Goal: Task Accomplishment & Management: Complete application form

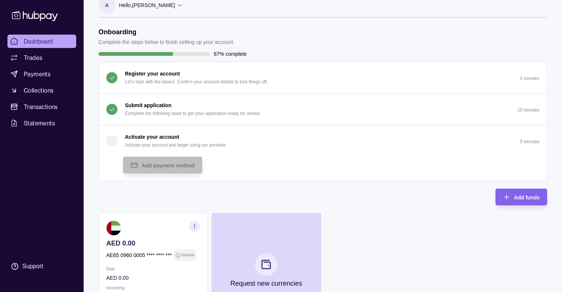
scroll to position [4, 0]
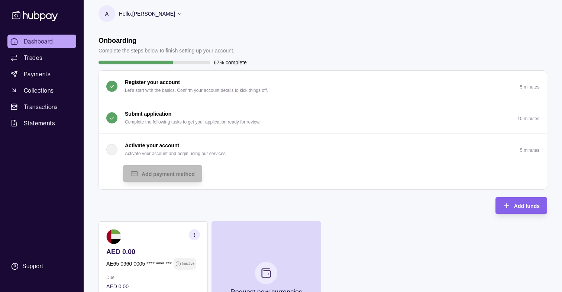
click at [155, 111] on p "Submit application" at bounding box center [148, 114] width 46 height 8
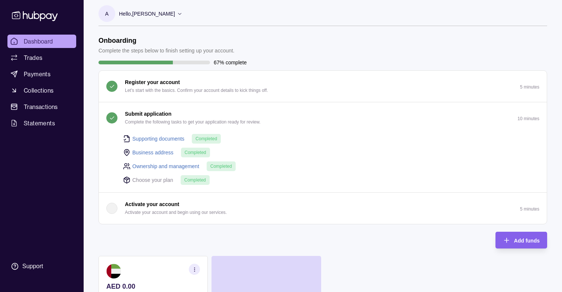
click at [155, 111] on p "Submit application" at bounding box center [148, 114] width 46 height 8
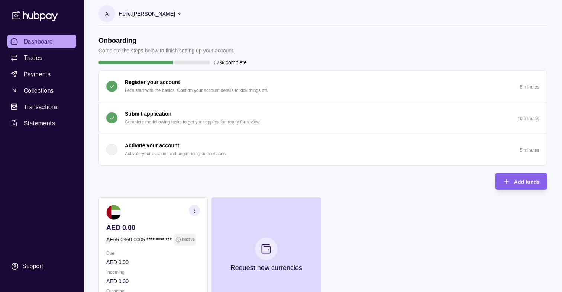
click at [161, 146] on p "Activate your account" at bounding box center [152, 145] width 54 height 8
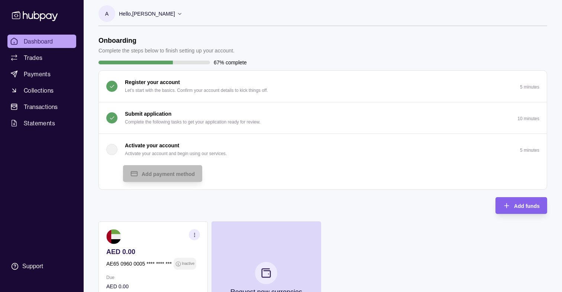
click at [113, 150] on div "button" at bounding box center [111, 149] width 11 height 11
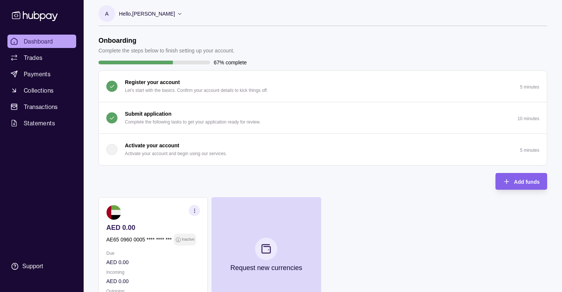
click at [113, 150] on div "button" at bounding box center [111, 149] width 11 height 11
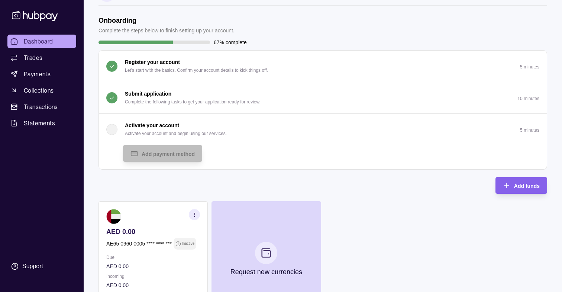
scroll to position [6, 0]
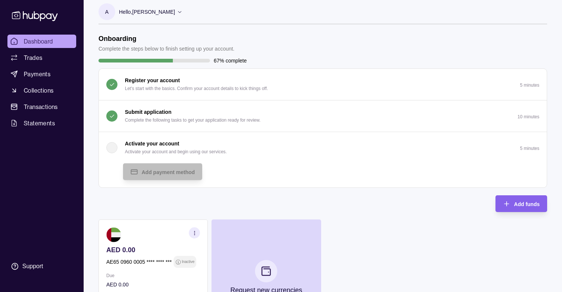
click at [113, 150] on div "button" at bounding box center [111, 147] width 11 height 11
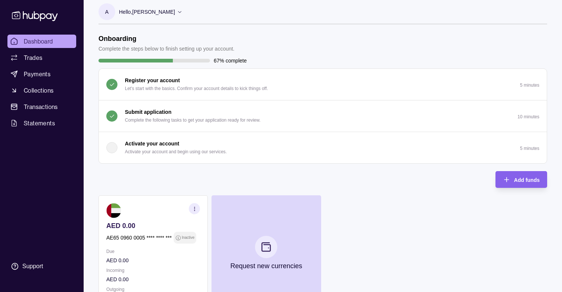
click at [141, 125] on button "Submit application Complete the following tasks to get your application ready f…" at bounding box center [323, 115] width 448 height 31
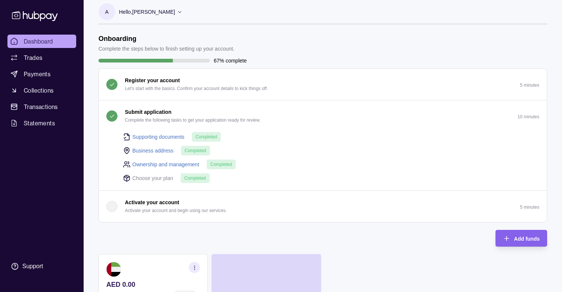
click at [131, 113] on p "Submit application" at bounding box center [148, 112] width 46 height 8
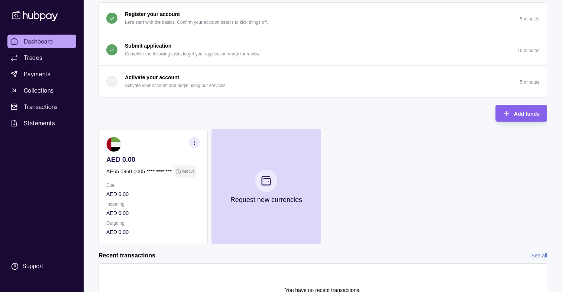
scroll to position [69, 0]
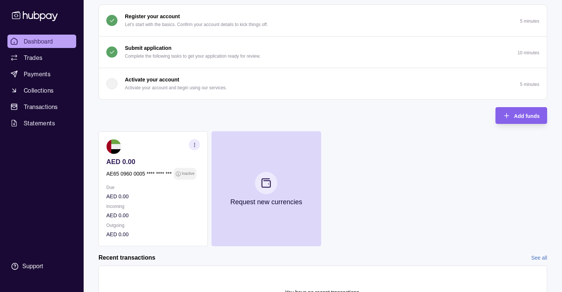
click at [113, 82] on div "button" at bounding box center [111, 83] width 11 height 11
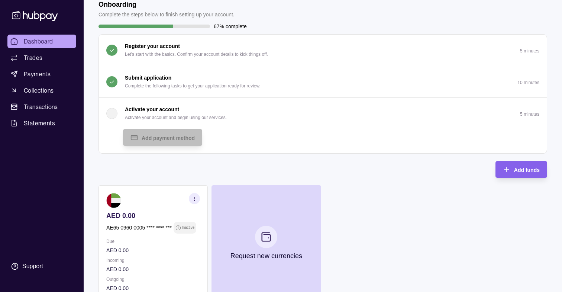
scroll to position [0, 0]
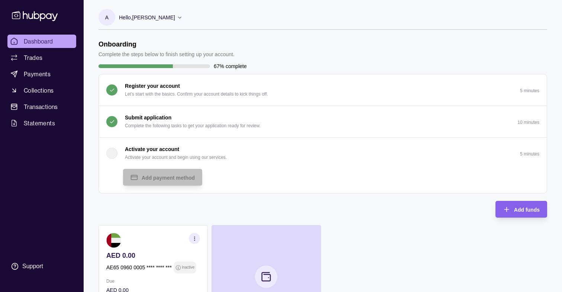
scroll to position [145, 0]
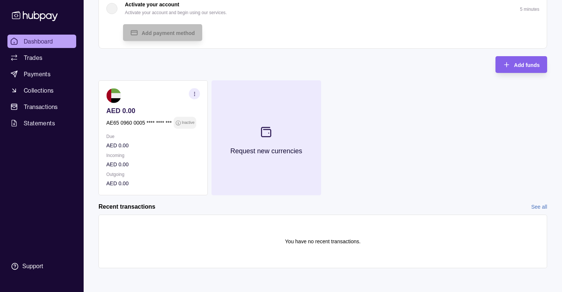
click at [280, 135] on button "Request new currencies" at bounding box center [265, 137] width 109 height 115
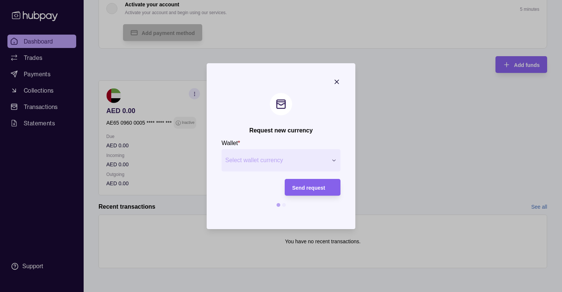
click at [294, 155] on button "Select wallet currency" at bounding box center [280, 160] width 119 height 22
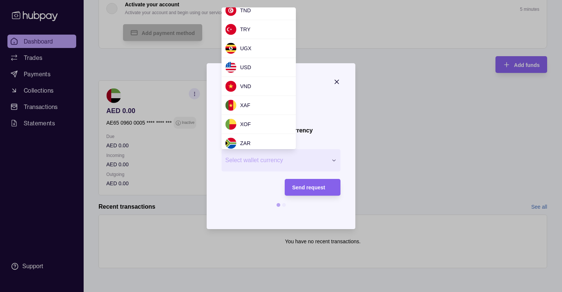
scroll to position [711, 0]
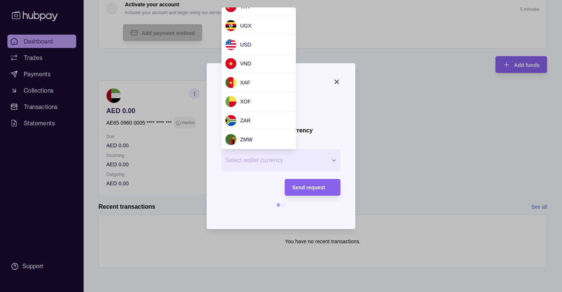
click at [338, 77] on div at bounding box center [281, 146] width 562 height 292
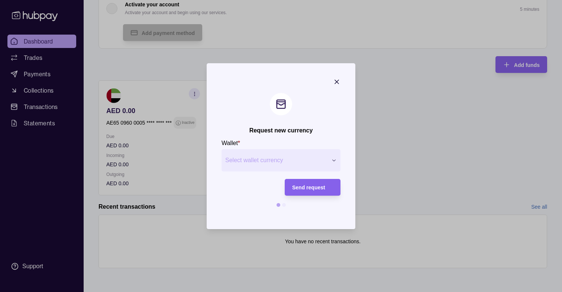
click at [337, 81] on icon "button" at bounding box center [337, 82] width 4 height 4
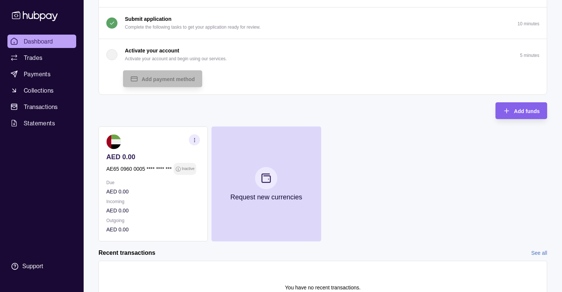
scroll to position [90, 0]
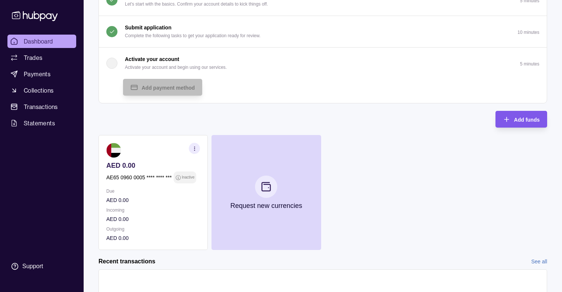
click at [520, 121] on span "Add funds" at bounding box center [527, 120] width 26 height 6
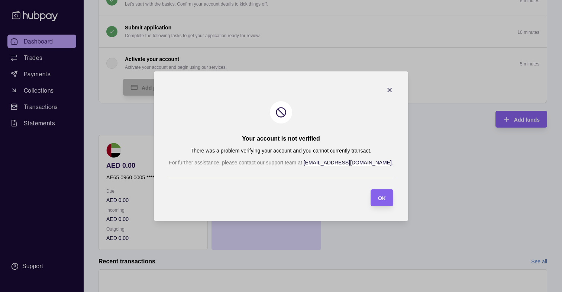
click at [386, 87] on icon "button" at bounding box center [389, 89] width 7 height 7
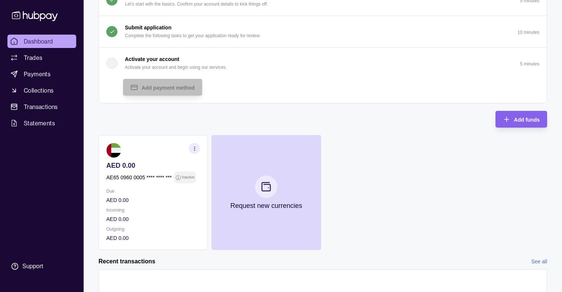
scroll to position [0, 0]
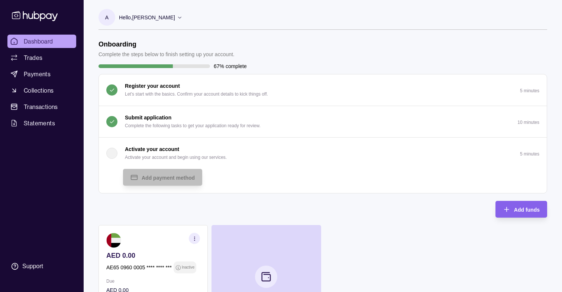
click at [38, 19] on icon at bounding box center [34, 16] width 49 height 14
